Goal: Information Seeking & Learning: Learn about a topic

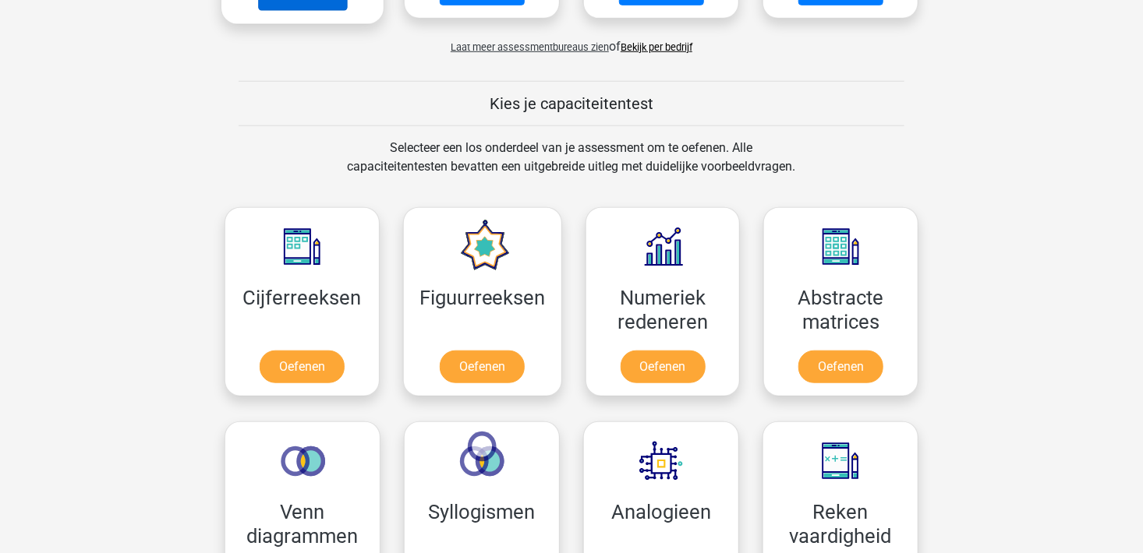
scroll to position [546, 0]
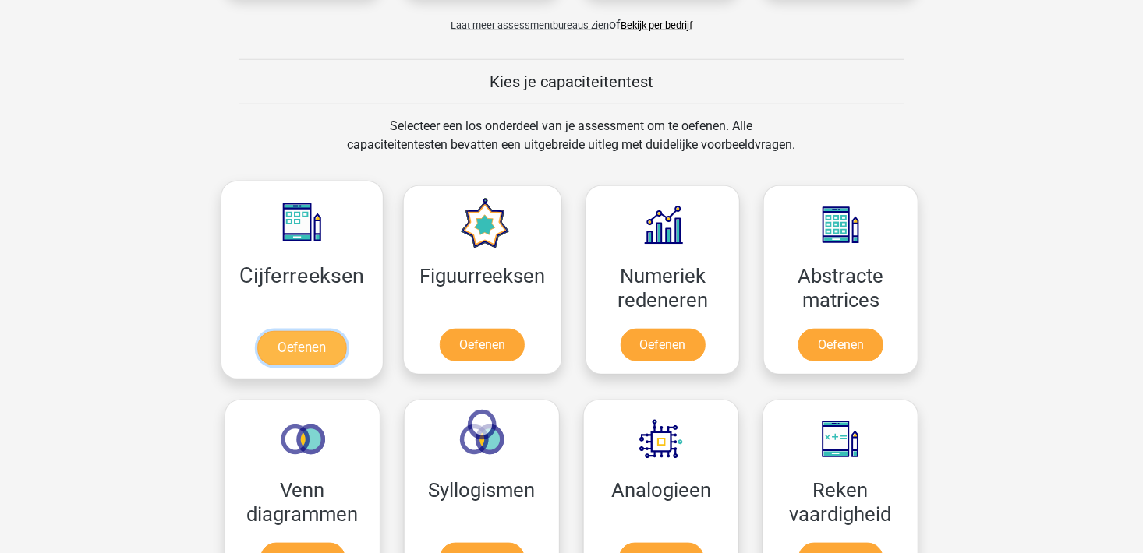
click at [303, 348] on link "Oefenen" at bounding box center [301, 348] width 89 height 34
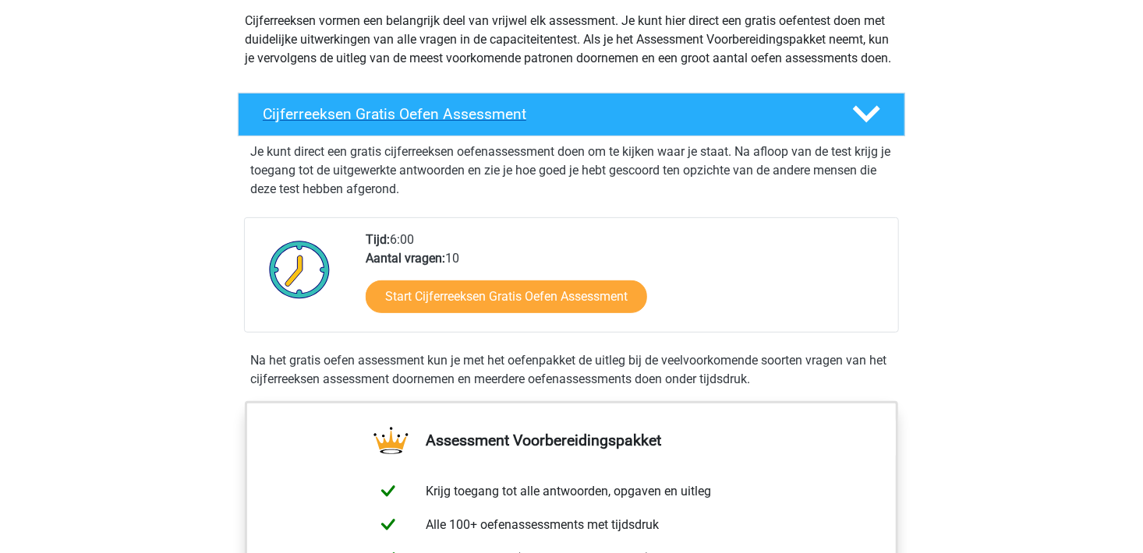
scroll to position [312, 0]
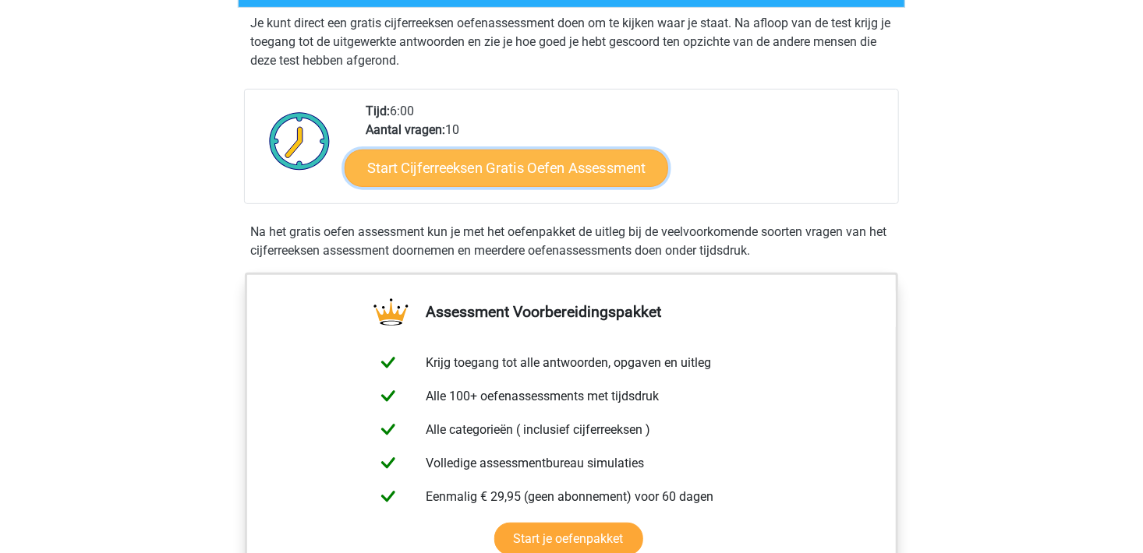
click at [422, 173] on link "Start Cijferreeksen Gratis Oefen Assessment" at bounding box center [505, 167] width 323 height 37
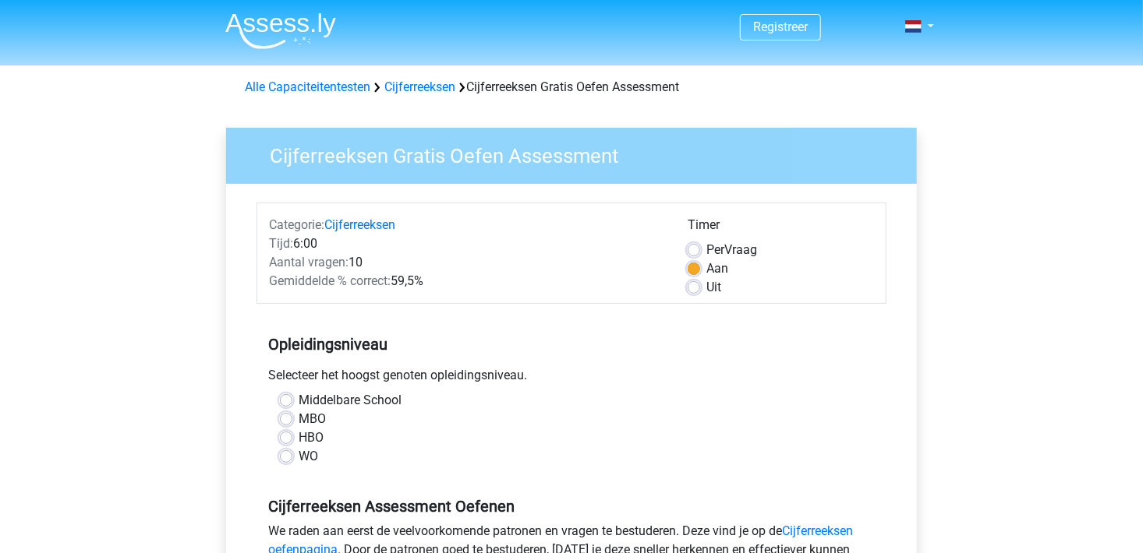
click at [298, 436] on label "HBO" at bounding box center [310, 438] width 25 height 19
click at [283, 436] on input "HBO" at bounding box center [286, 437] width 12 height 16
radio input "true"
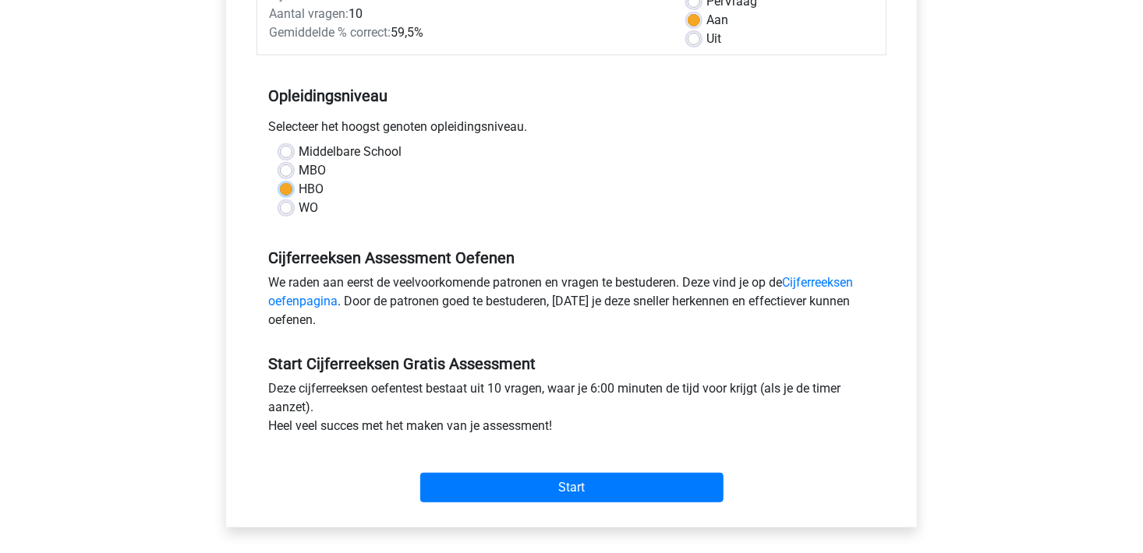
scroll to position [312, 0]
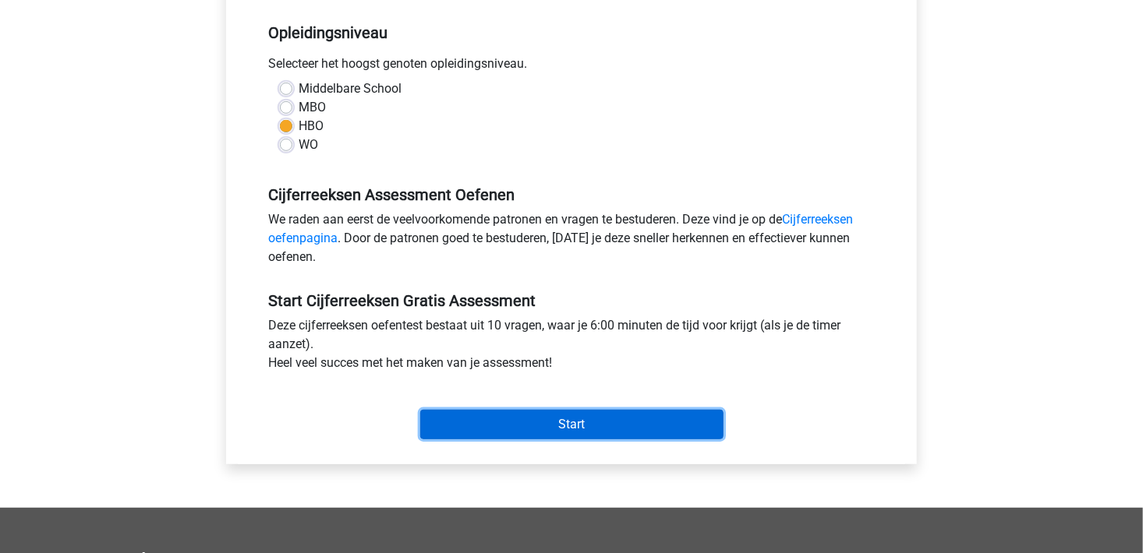
click at [503, 416] on input "Start" at bounding box center [571, 425] width 303 height 30
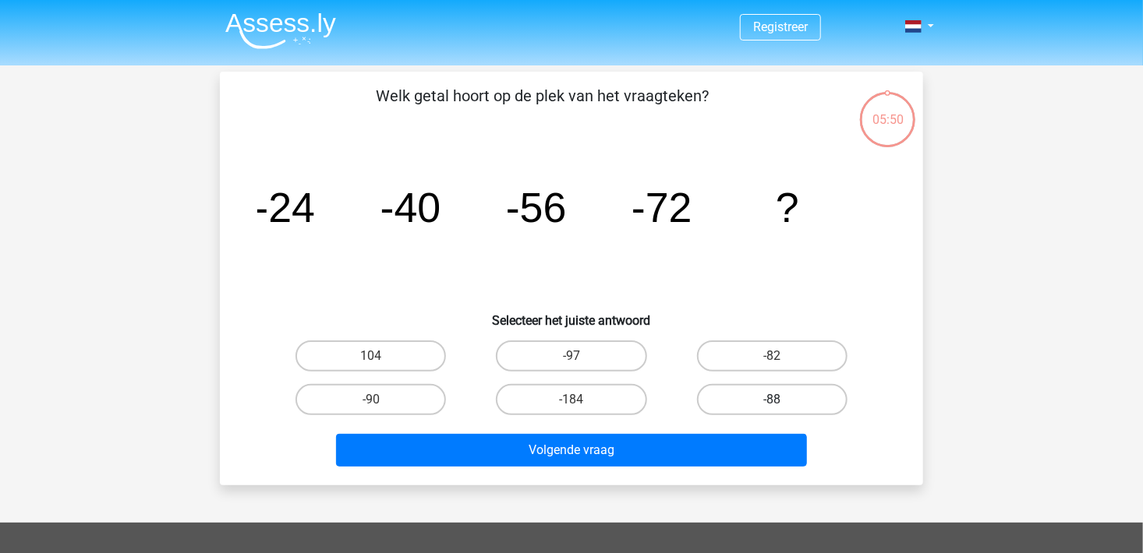
click at [732, 397] on label "-88" at bounding box center [772, 399] width 150 height 31
click at [772, 400] on input "-88" at bounding box center [777, 405] width 10 height 10
radio input "true"
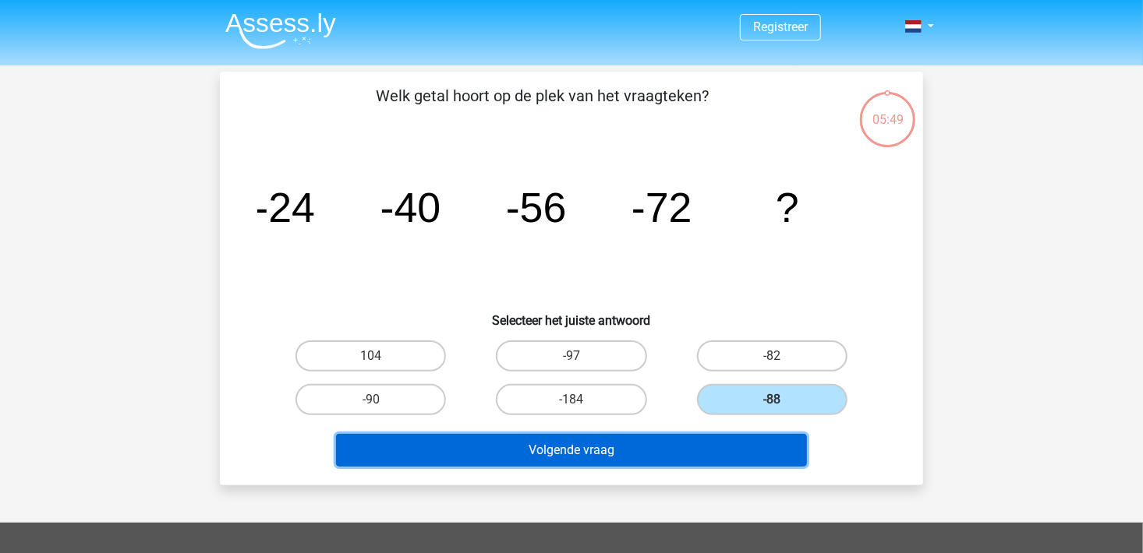
click at [632, 445] on button "Volgende vraag" at bounding box center [572, 450] width 472 height 33
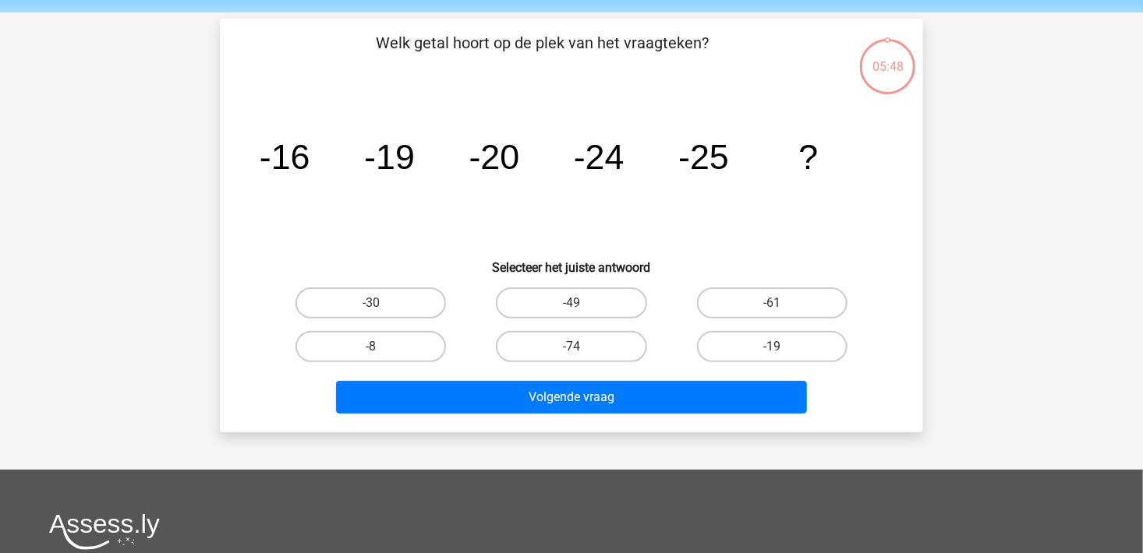
scroll to position [72, 0]
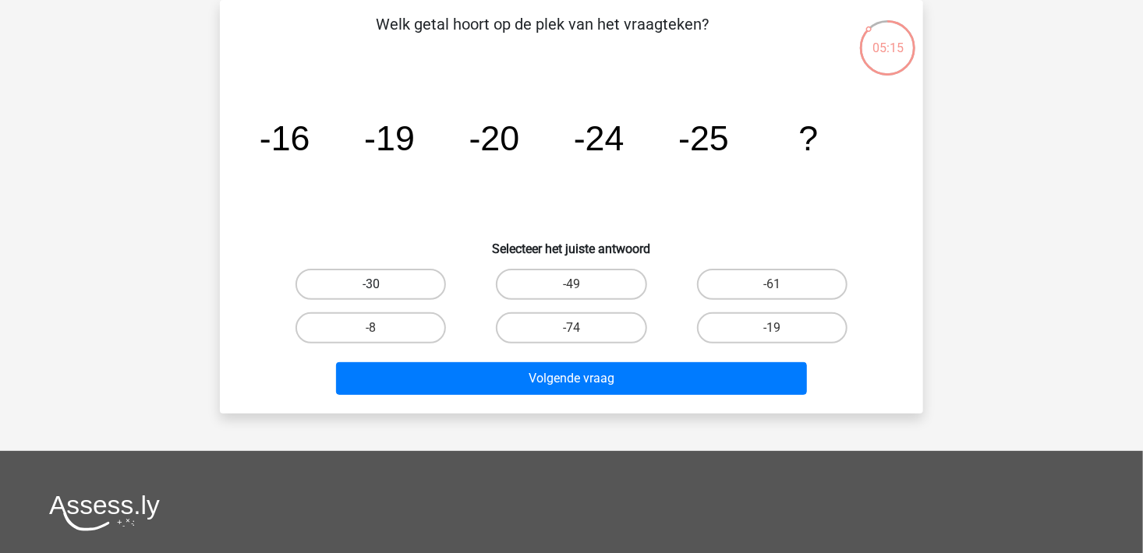
click at [420, 283] on label "-30" at bounding box center [370, 284] width 150 height 31
click at [381, 284] on input "-30" at bounding box center [376, 289] width 10 height 10
radio input "true"
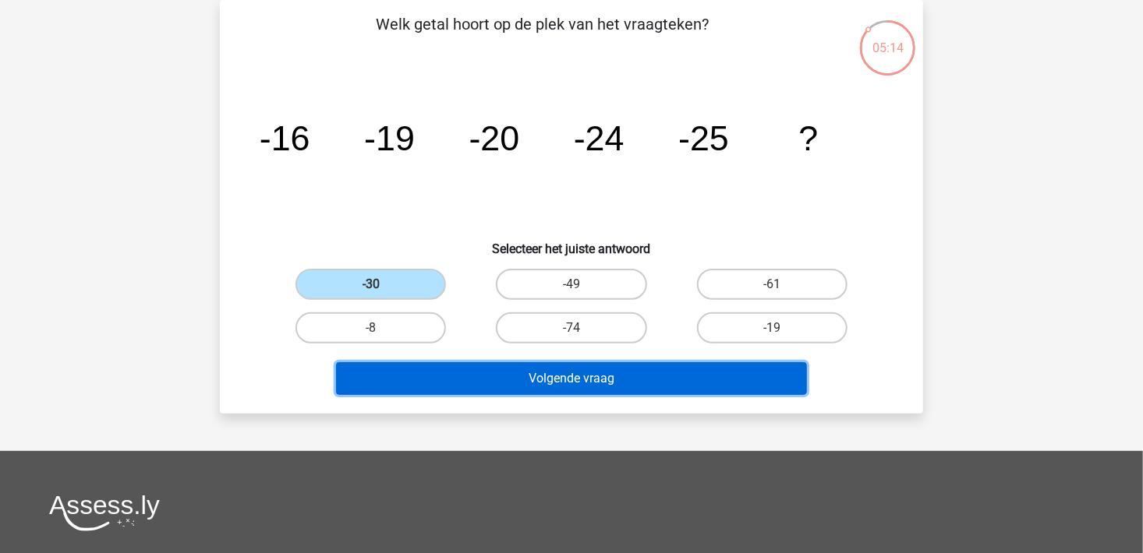
click at [550, 373] on button "Volgende vraag" at bounding box center [572, 378] width 472 height 33
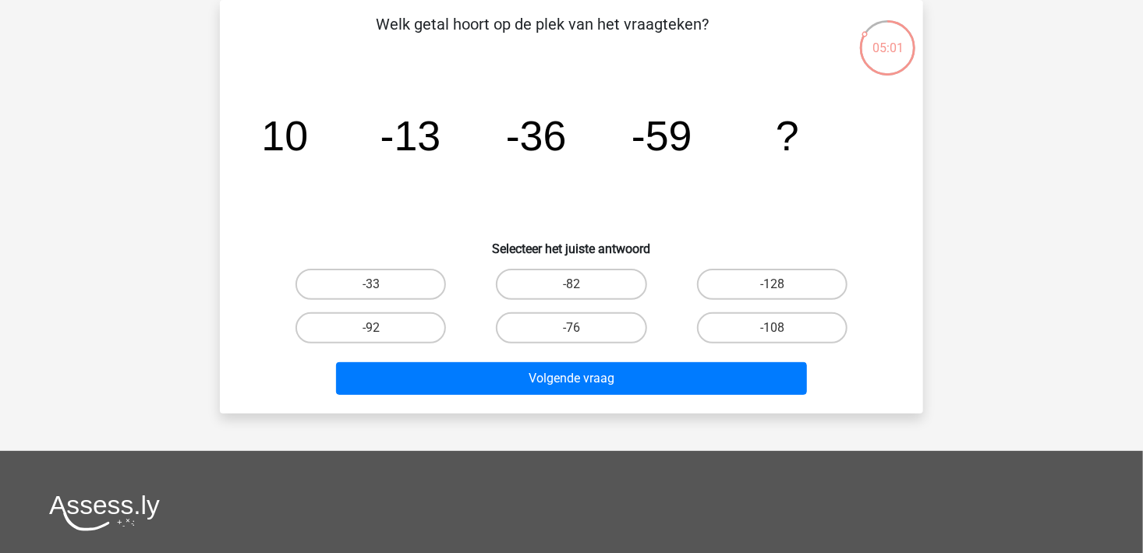
click at [573, 284] on input "-82" at bounding box center [576, 289] width 10 height 10
radio input "true"
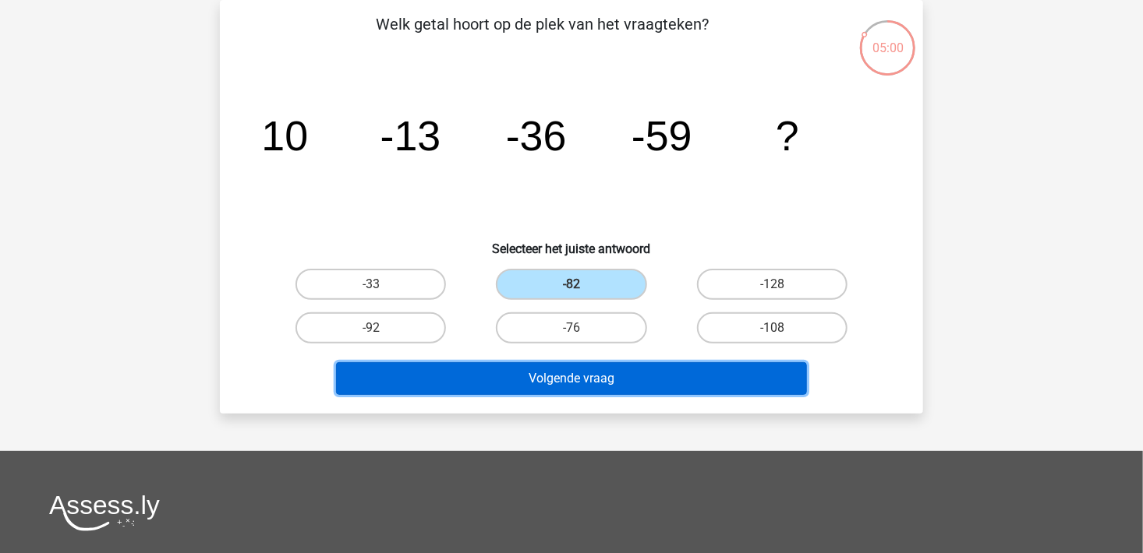
click at [598, 379] on button "Volgende vraag" at bounding box center [572, 378] width 472 height 33
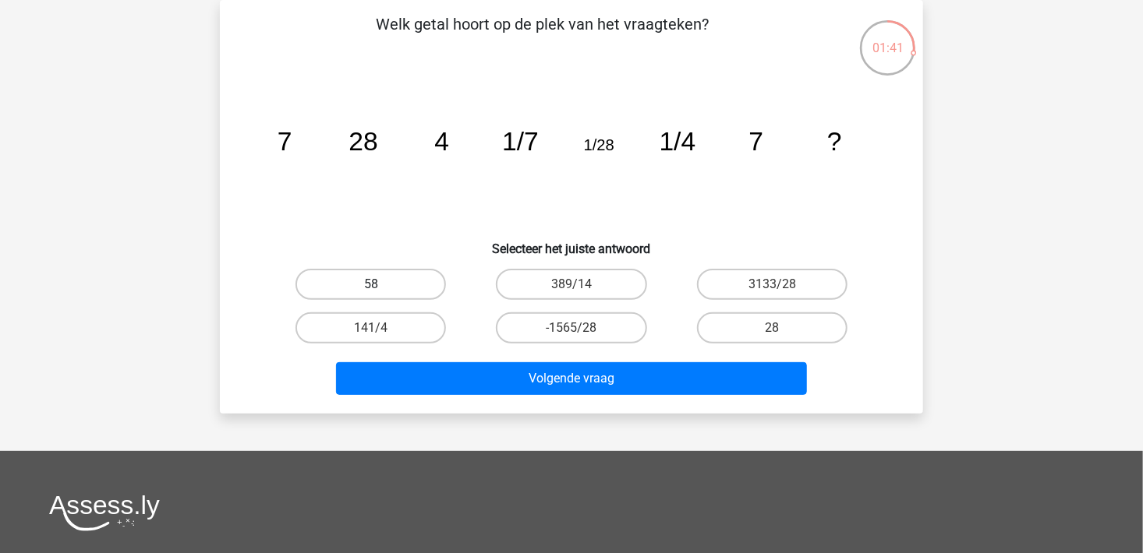
click at [366, 282] on label "58" at bounding box center [370, 284] width 150 height 31
click at [371, 284] on input "58" at bounding box center [376, 289] width 10 height 10
radio input "true"
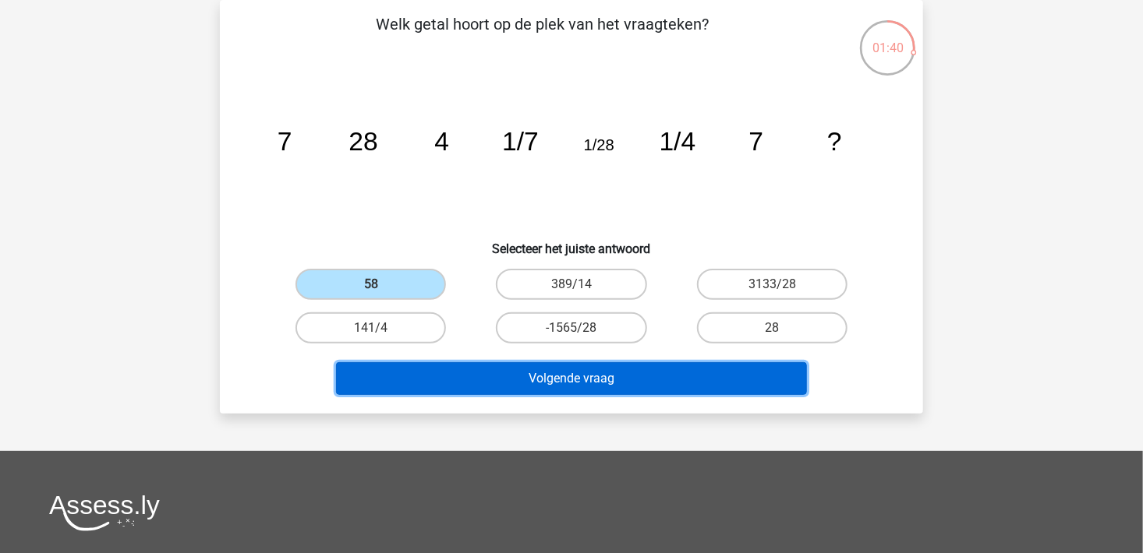
click at [636, 382] on button "Volgende vraag" at bounding box center [572, 378] width 472 height 33
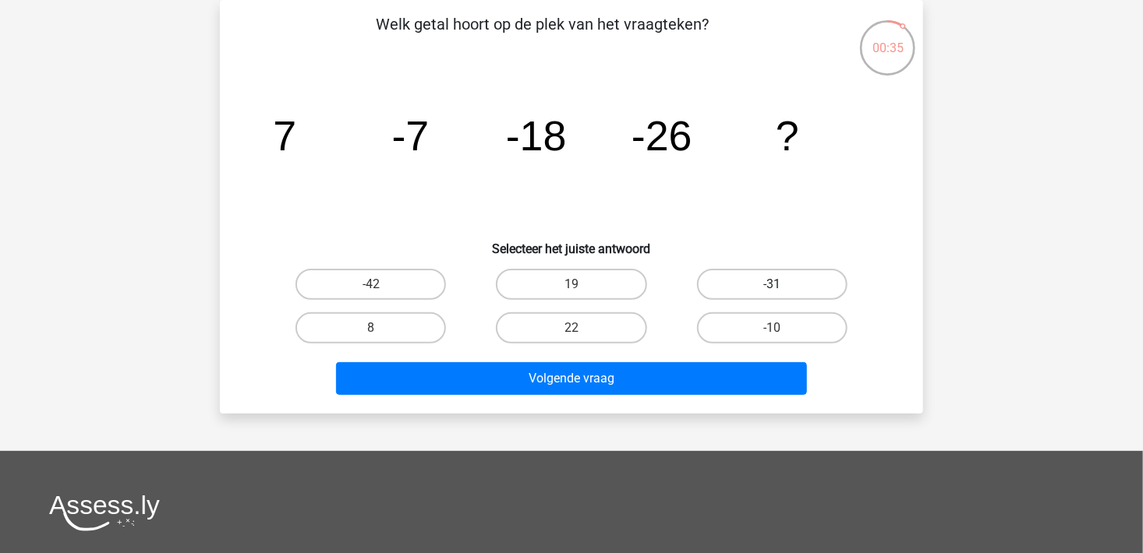
click at [733, 280] on label "-31" at bounding box center [772, 284] width 150 height 31
click at [772, 284] on input "-31" at bounding box center [777, 289] width 10 height 10
radio input "true"
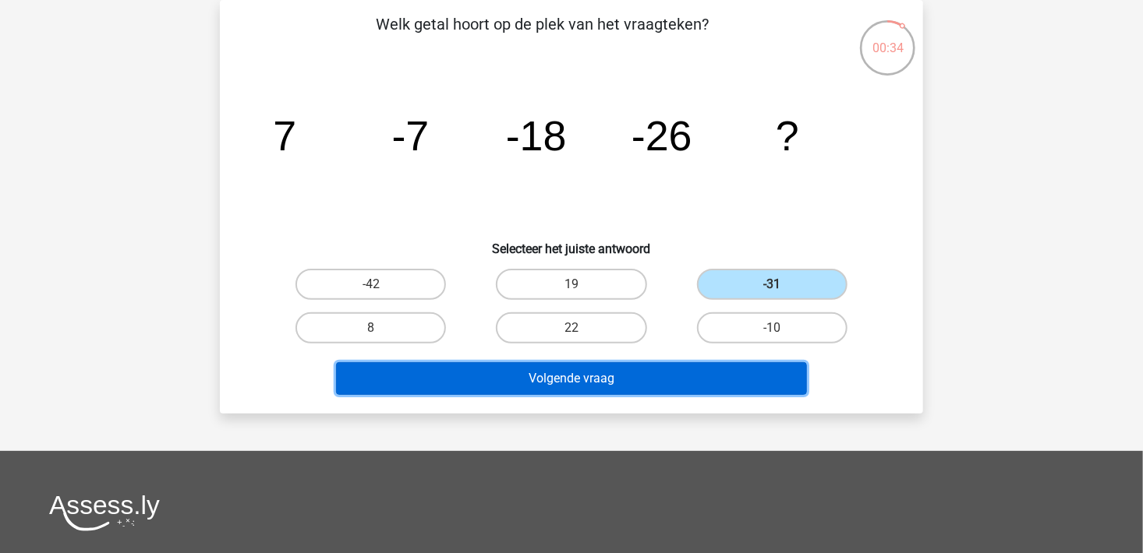
click at [705, 373] on button "Volgende vraag" at bounding box center [572, 378] width 472 height 33
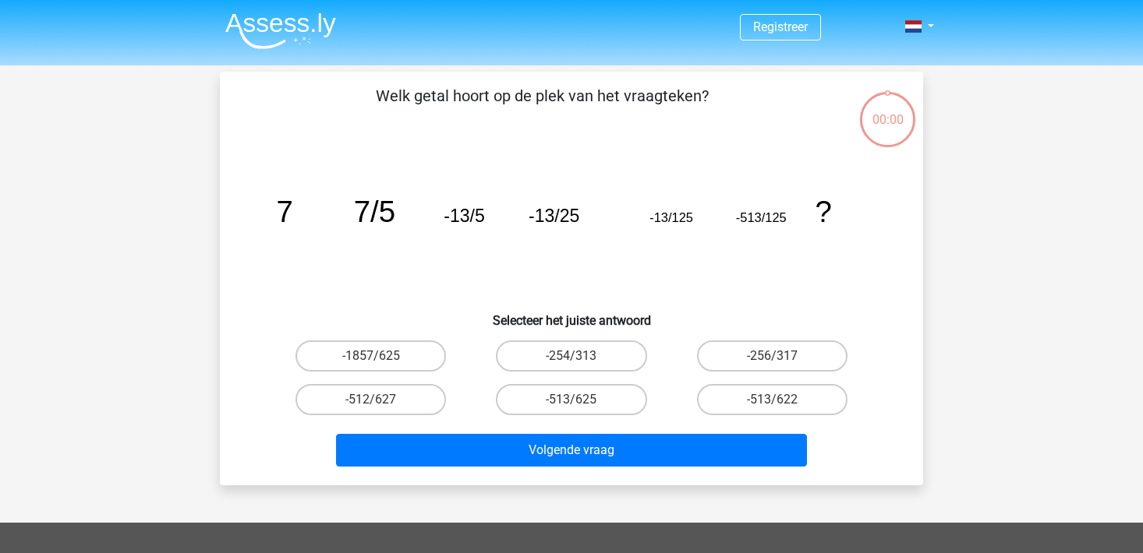
scroll to position [72, 0]
